Goal: Transaction & Acquisition: Purchase product/service

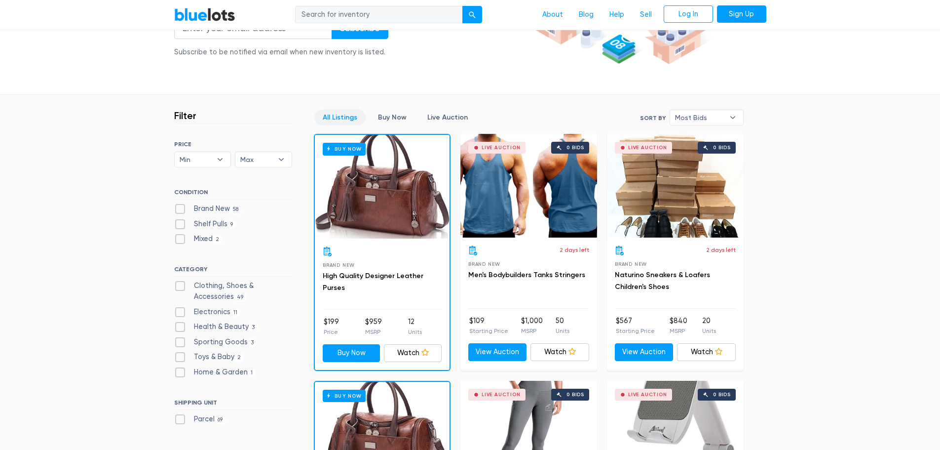
scroll to position [197, 0]
click at [556, 200] on div "Live Auction 0 bids" at bounding box center [529, 185] width 137 height 104
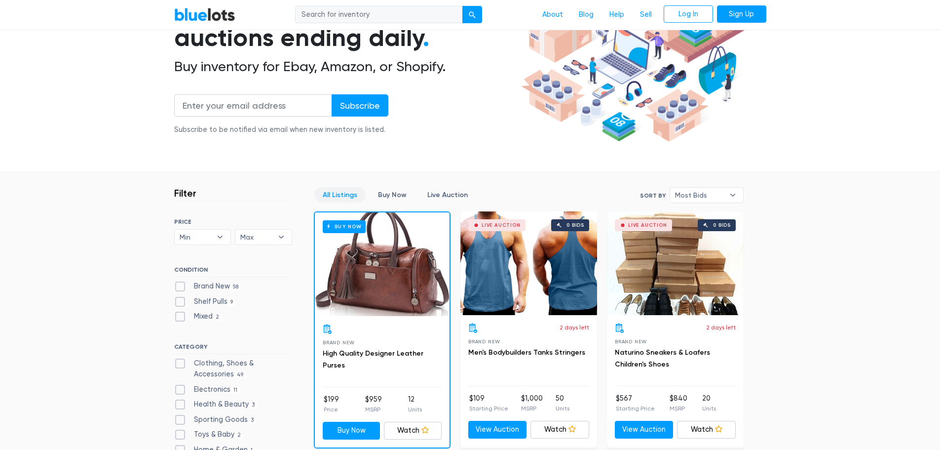
scroll to position [313, 0]
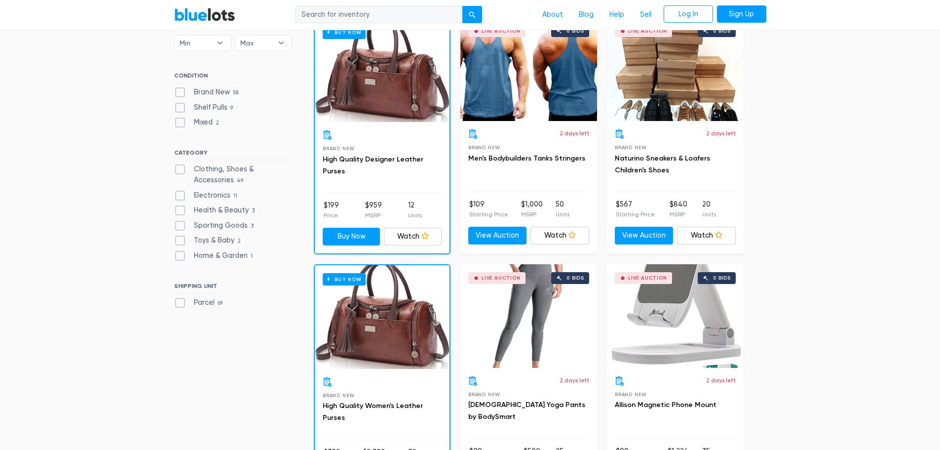
click at [182, 168] on label "Clothing, Shoes & Accessories 49" at bounding box center [233, 174] width 118 height 21
click at [181, 168] on Accessories"] "Clothing, Shoes & Accessories 49" at bounding box center [177, 167] width 6 height 6
checkbox Accessories"] "true"
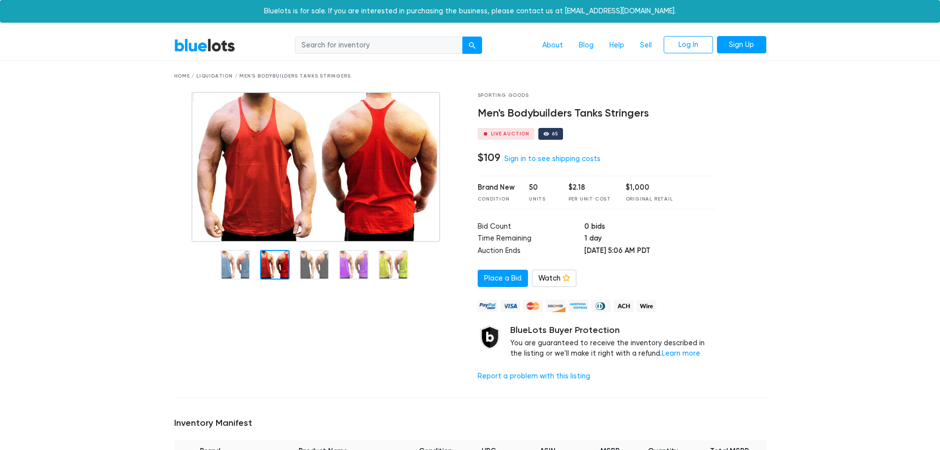
click at [265, 263] on div at bounding box center [275, 265] width 30 height 30
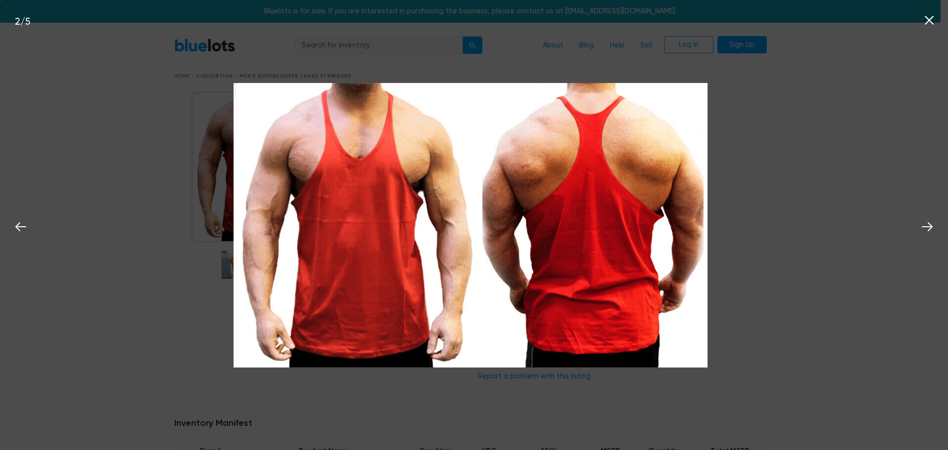
click at [877, 185] on div "2 / 5" at bounding box center [474, 225] width 948 height 450
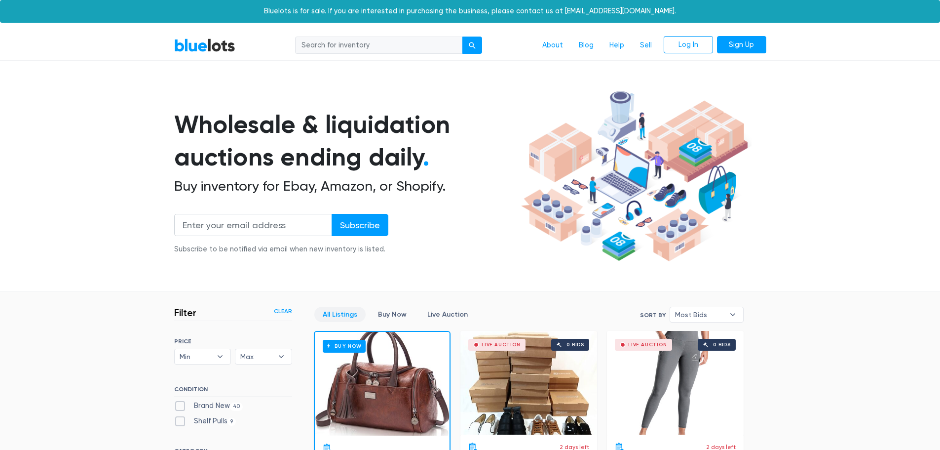
scroll to position [266, 0]
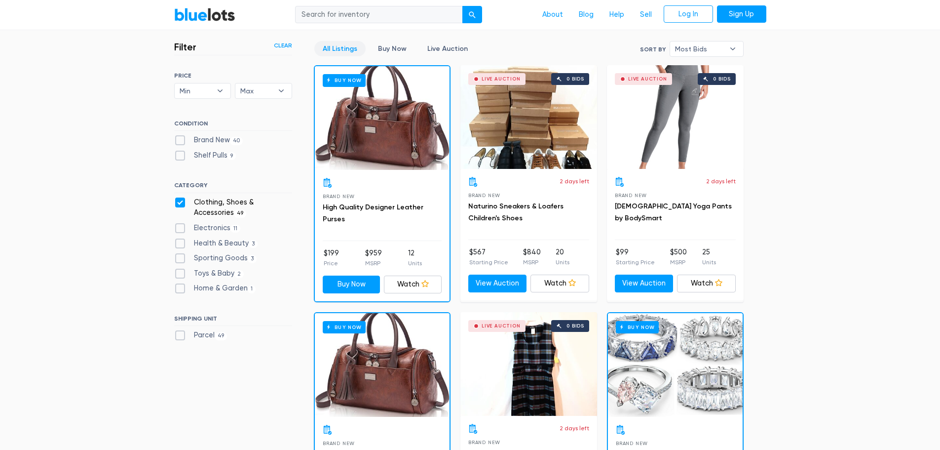
click at [231, 202] on label "Clothing, Shoes & Accessories 49" at bounding box center [233, 207] width 118 height 21
click at [181, 202] on Accessories"] "Clothing, Shoes & Accessories 49" at bounding box center [177, 200] width 6 height 6
click at [231, 202] on label "Clothing, Shoes & Accessories 49" at bounding box center [233, 207] width 118 height 21
click at [181, 202] on Accessories"] "Clothing, Shoes & Accessories 49" at bounding box center [177, 200] width 6 height 6
checkbox Accessories"] "true"
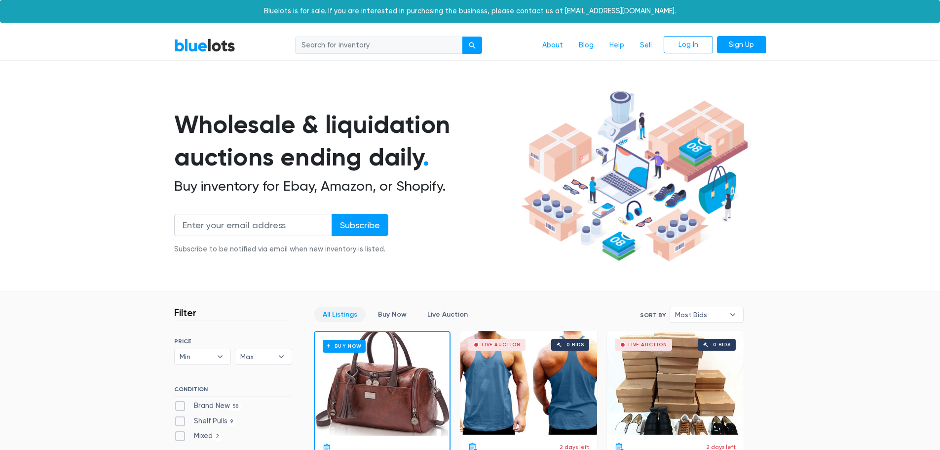
scroll to position [266, 0]
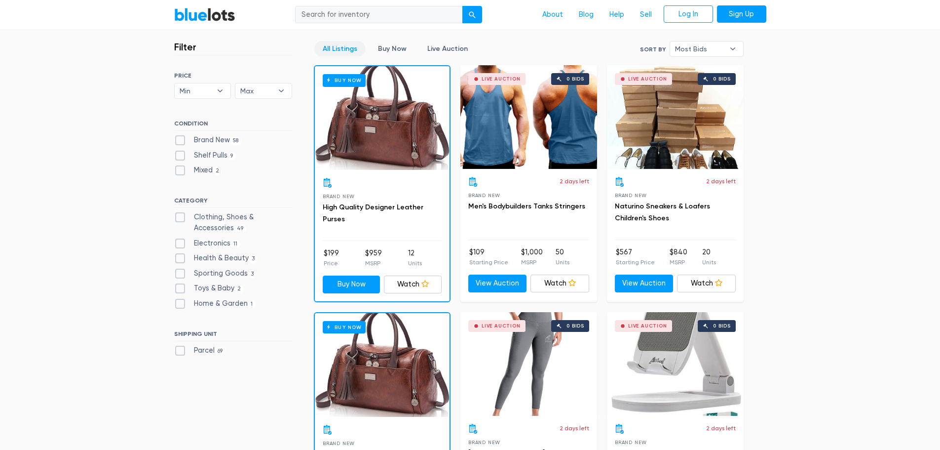
click at [203, 215] on label "Clothing, Shoes & Accessories 49" at bounding box center [233, 222] width 118 height 21
click at [181, 215] on Accessories"] "Clothing, Shoes & Accessories 49" at bounding box center [177, 215] width 6 height 6
checkbox Accessories"] "true"
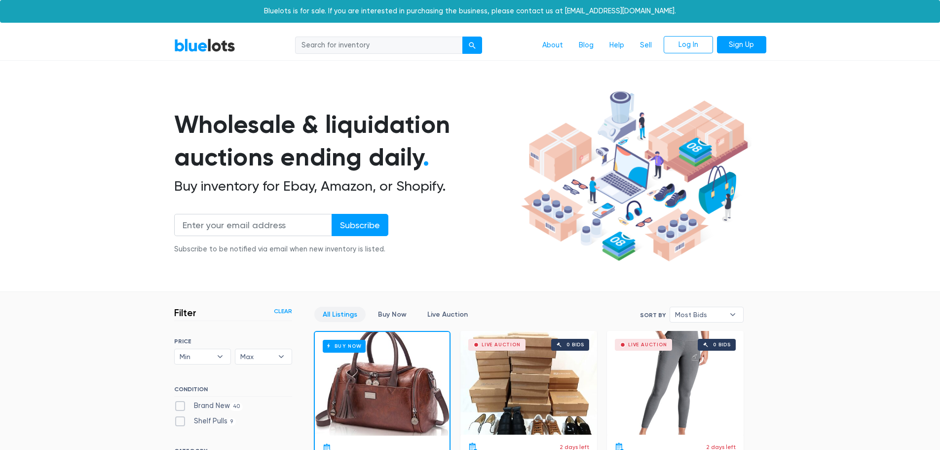
scroll to position [266, 0]
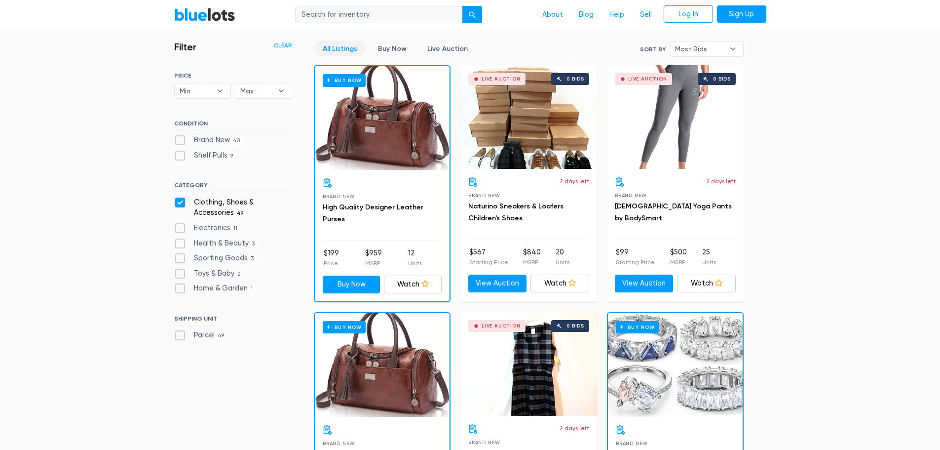
click at [180, 139] on label "Brand New 40" at bounding box center [208, 140] width 69 height 11
click at [180, 139] on New"] "Brand New 40" at bounding box center [177, 138] width 6 height 6
checkbox New"] "true"
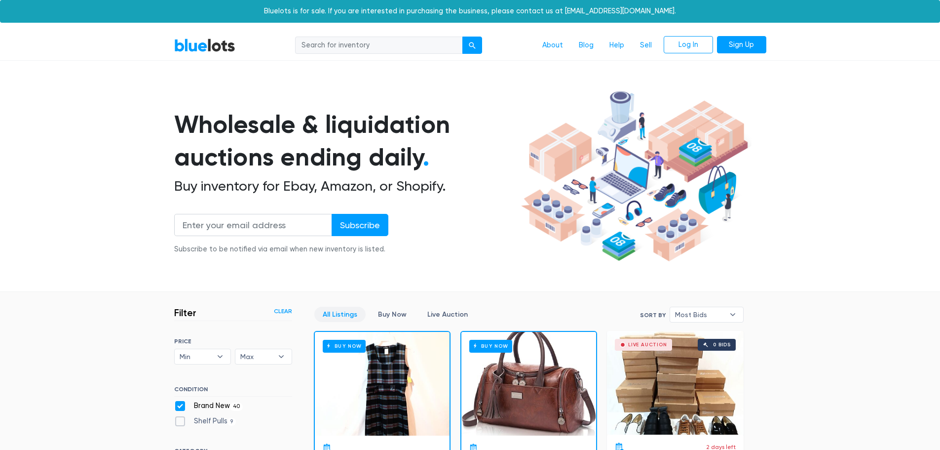
click at [182, 416] on label "Shelf Pulls 9" at bounding box center [205, 421] width 62 height 11
click at [181, 416] on Pulls"] "Shelf Pulls 9" at bounding box center [177, 419] width 6 height 6
checkbox Pulls"] "true"
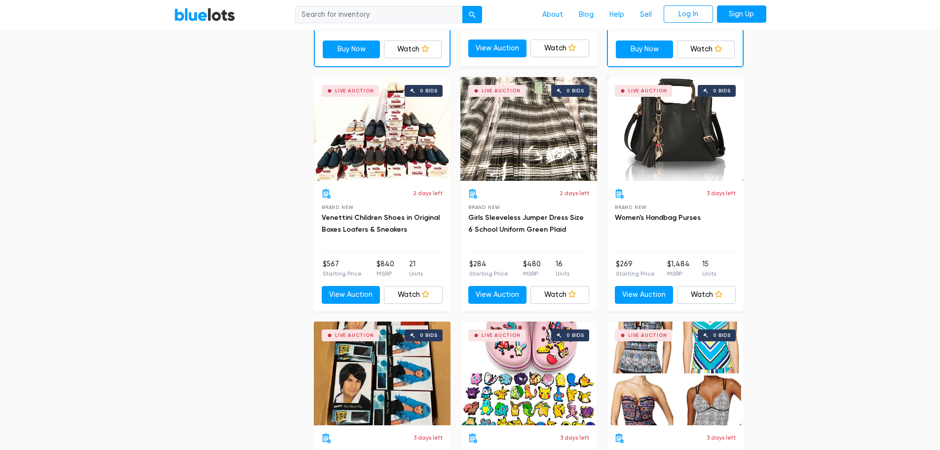
scroll to position [710, 0]
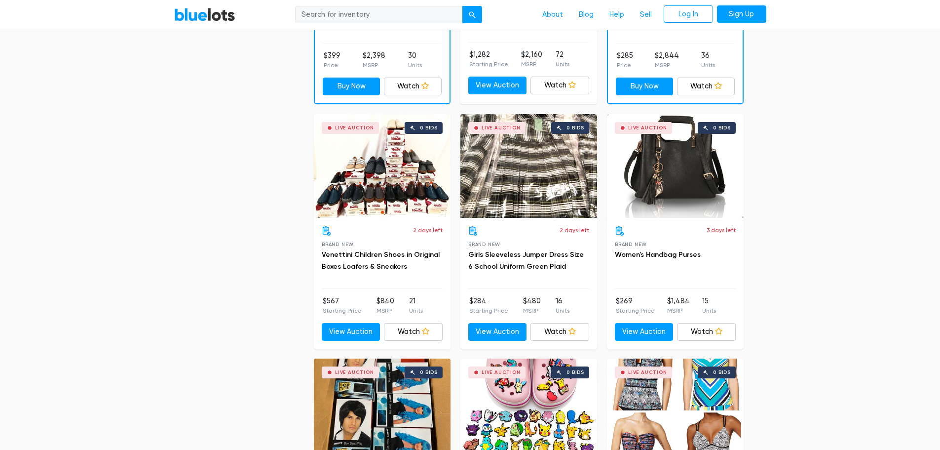
click at [710, 174] on div "Live Auction 0 bids" at bounding box center [675, 166] width 137 height 104
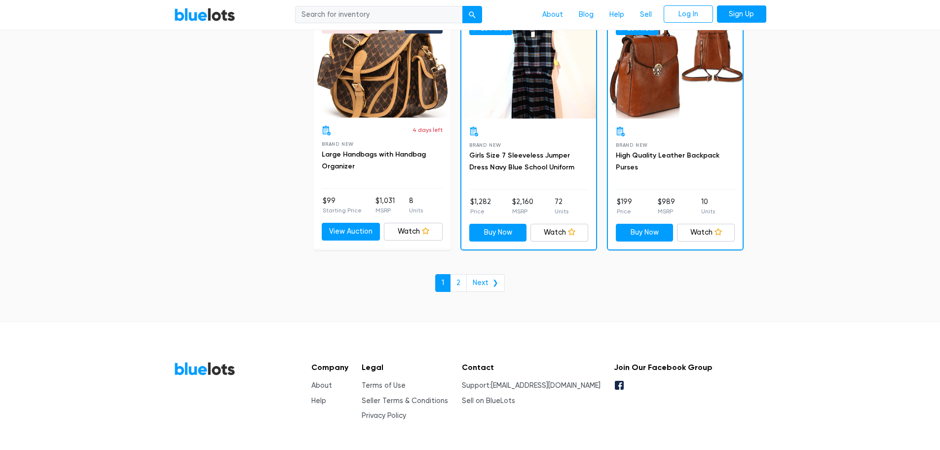
scroll to position [4264, 0]
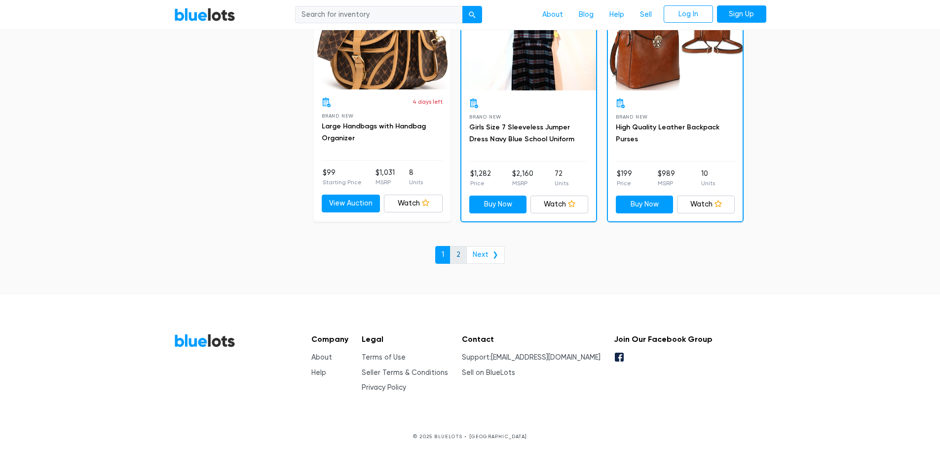
click at [459, 251] on link "2" at bounding box center [458, 255] width 17 height 18
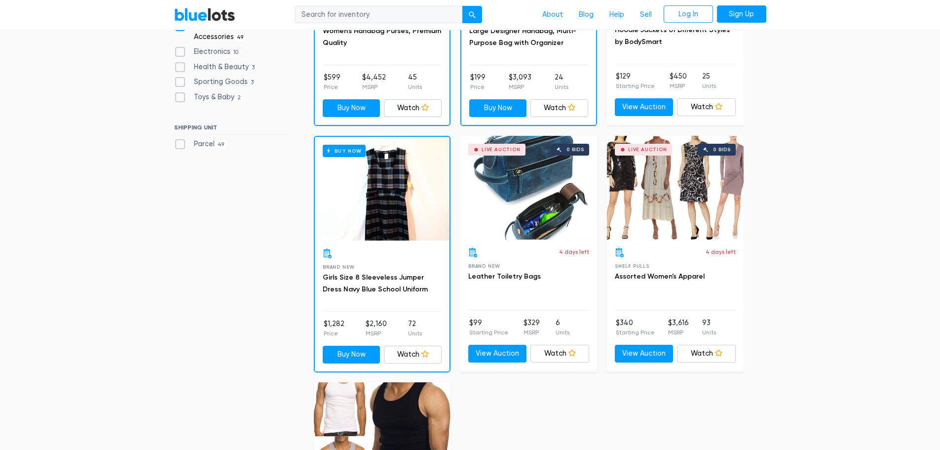
scroll to position [49, 0]
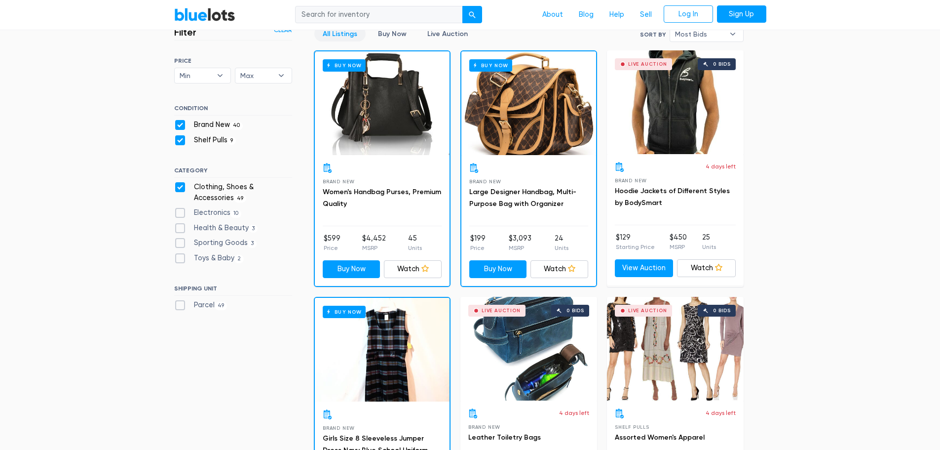
click at [176, 185] on label "Clothing, Shoes & Accessories 49" at bounding box center [233, 192] width 118 height 21
click at [176, 185] on Accessories"] "Clothing, Shoes & Accessories 49" at bounding box center [177, 185] width 6 height 6
checkbox Accessories"] "false"
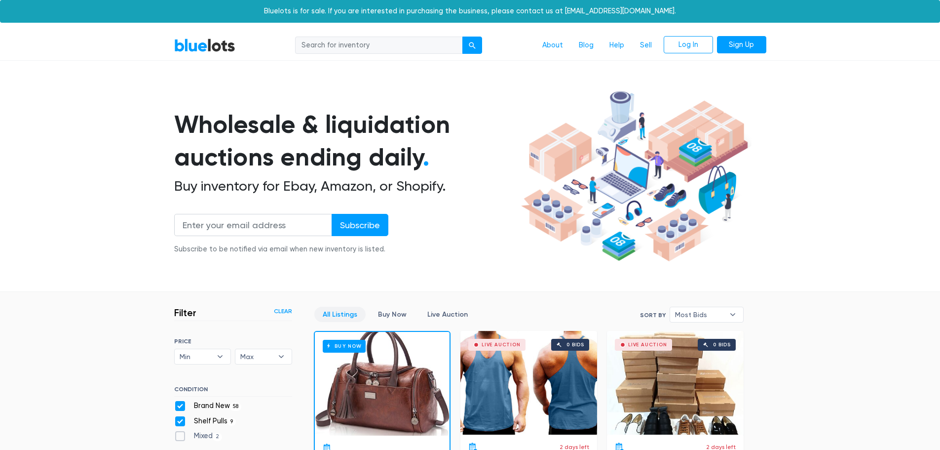
scroll to position [266, 0]
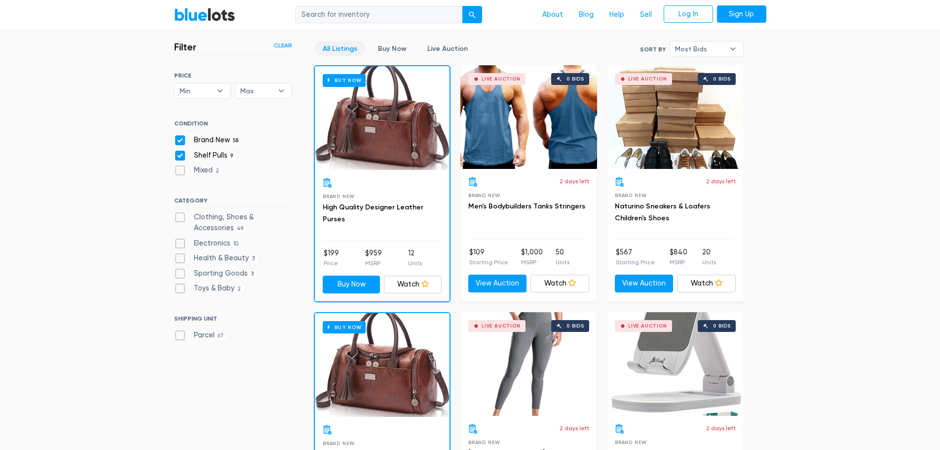
click at [177, 243] on label "Electronics 10" at bounding box center [208, 243] width 68 height 11
click at [177, 243] on input "Electronics 10" at bounding box center [177, 241] width 6 height 6
checkbox input "true"
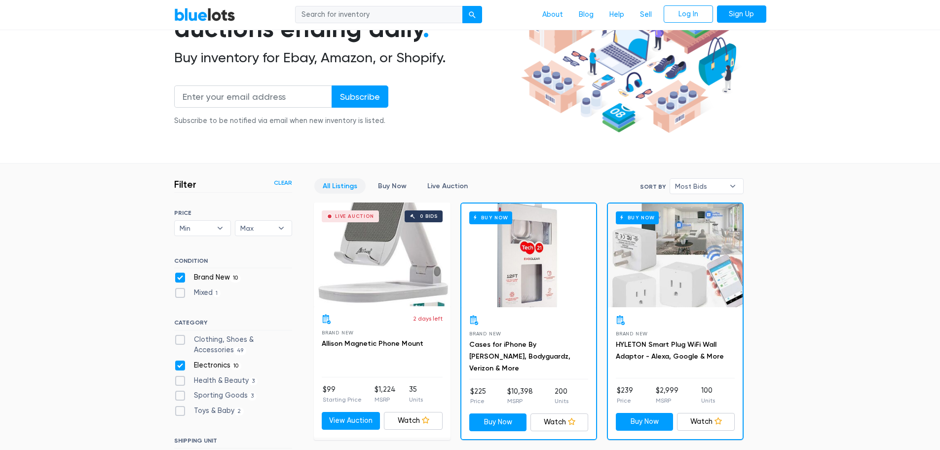
scroll to position [128, 0]
click at [186, 367] on label "Electronics 10" at bounding box center [208, 365] width 68 height 11
click at [181, 367] on input "Electronics 10" at bounding box center [177, 363] width 6 height 6
checkbox input "false"
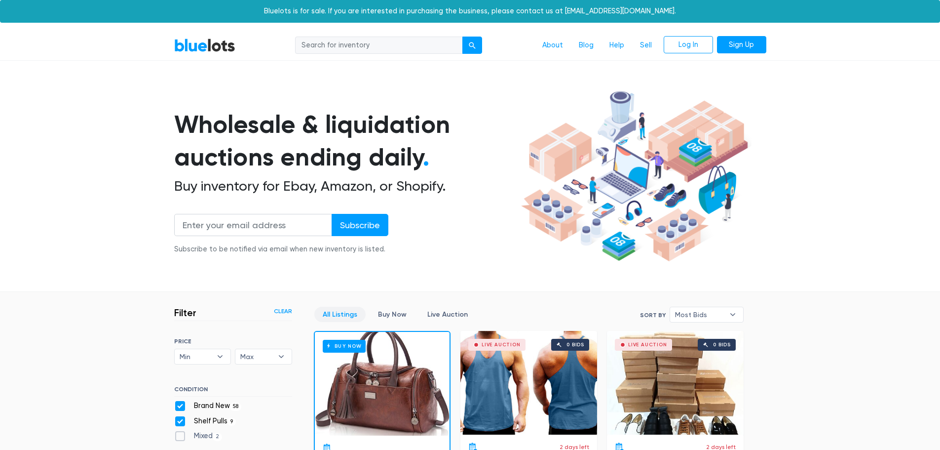
scroll to position [266, 0]
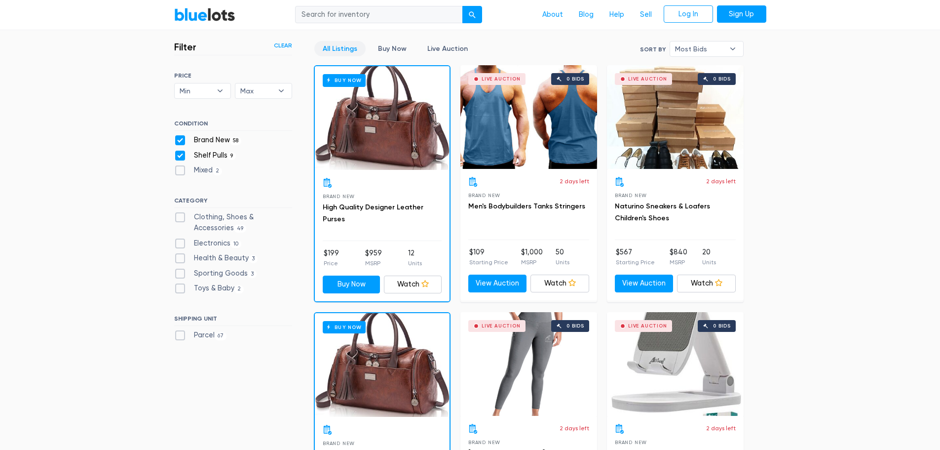
click at [175, 277] on label "Sporting Goods 3" at bounding box center [215, 273] width 83 height 11
click at [175, 274] on Goods"] "Sporting Goods 3" at bounding box center [177, 271] width 6 height 6
checkbox Goods"] "true"
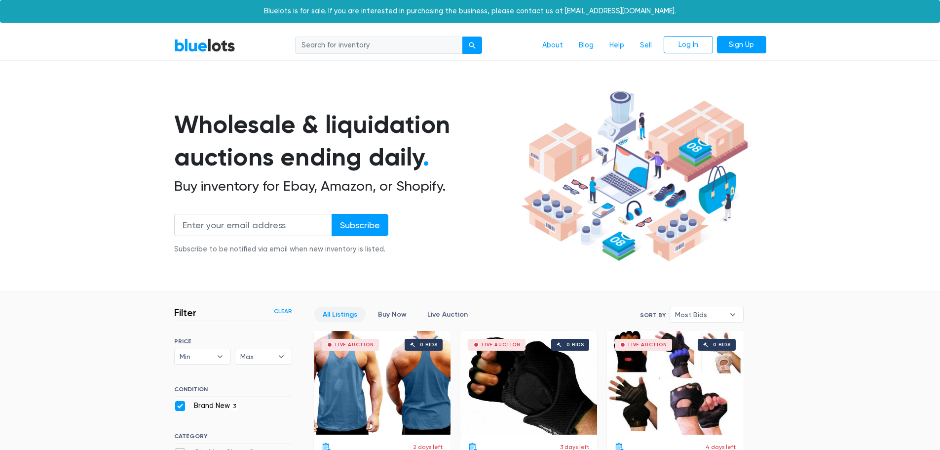
scroll to position [266, 0]
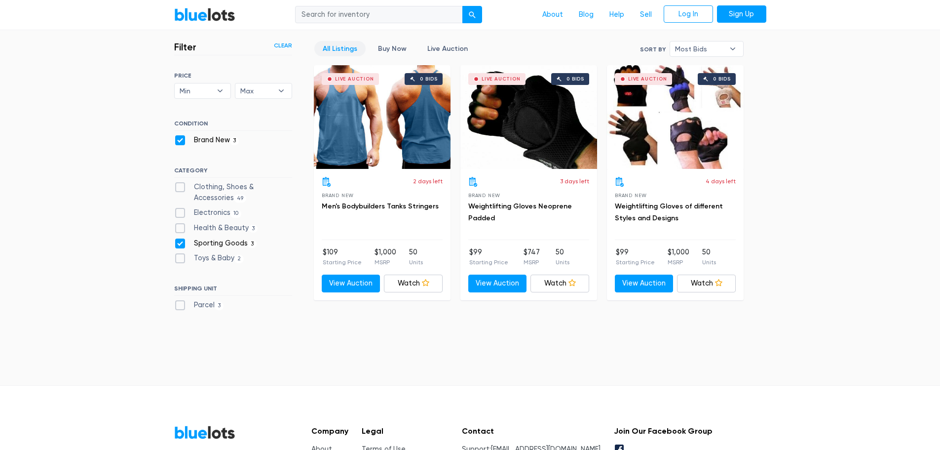
click at [179, 241] on label "Sporting Goods 3" at bounding box center [215, 243] width 83 height 11
click at [179, 241] on Goods"] "Sporting Goods 3" at bounding box center [177, 241] width 6 height 6
checkbox Goods"] "false"
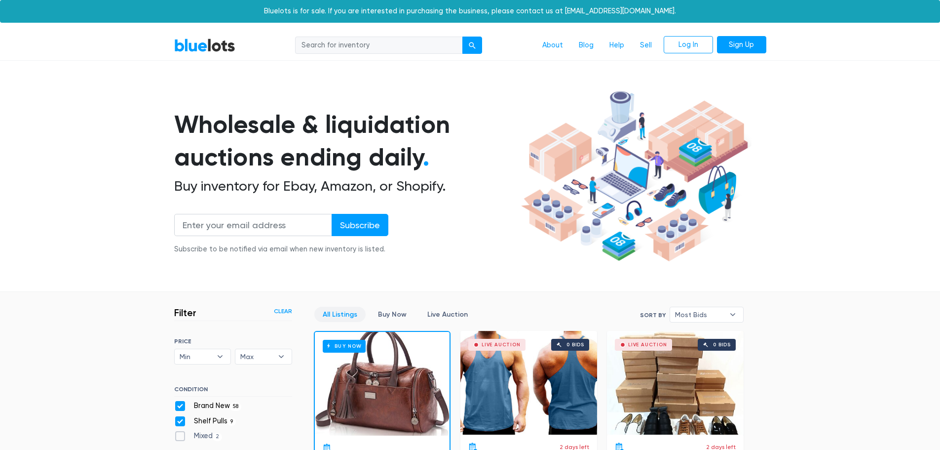
scroll to position [266, 0]
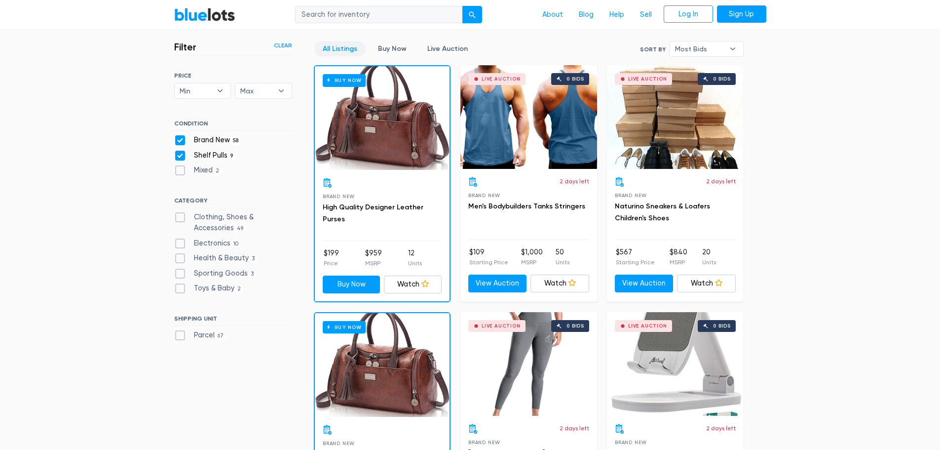
click at [179, 261] on label "Health & Beauty 3" at bounding box center [216, 258] width 84 height 11
click at [179, 259] on Beauty"] "Health & Beauty 3" at bounding box center [177, 256] width 6 height 6
checkbox Beauty"] "true"
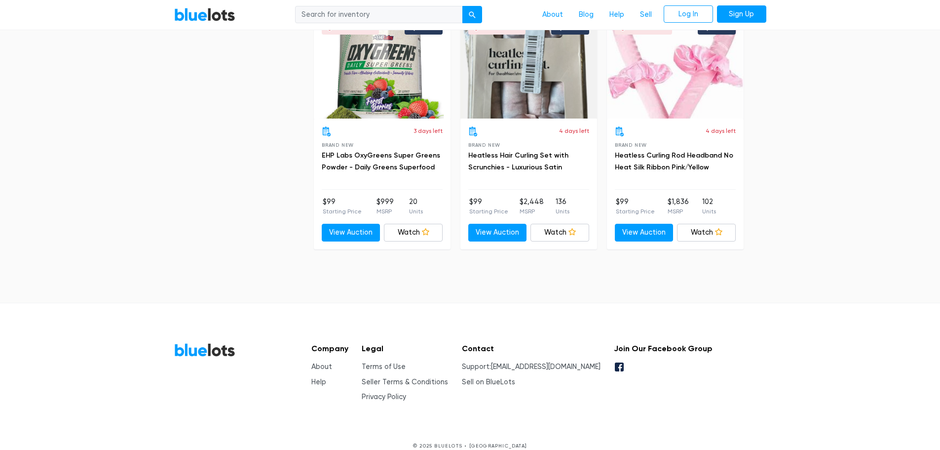
scroll to position [823, 0]
